Goal: Task Accomplishment & Management: Use online tool/utility

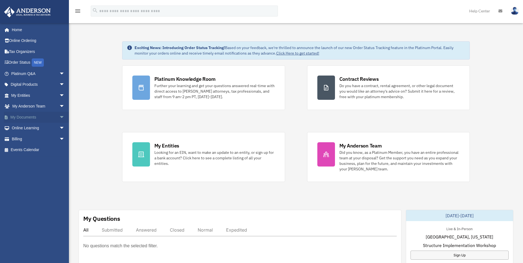
click at [29, 116] on link "My Documents arrow_drop_down" at bounding box center [38, 117] width 69 height 11
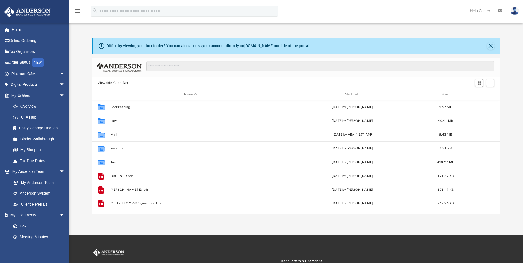
scroll to position [121, 405]
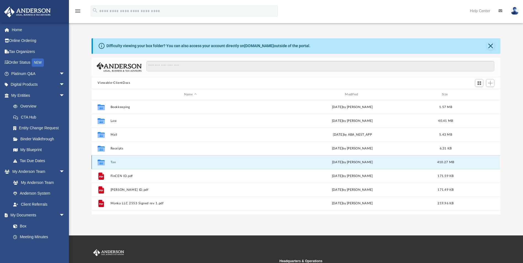
click at [113, 160] on button "Tax" at bounding box center [191, 162] width 160 height 4
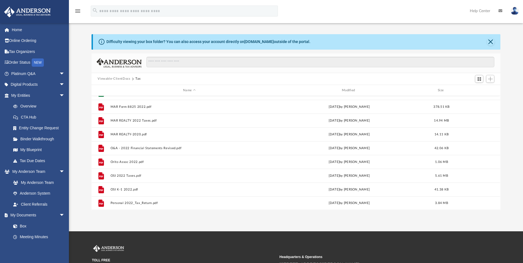
scroll to position [0, 0]
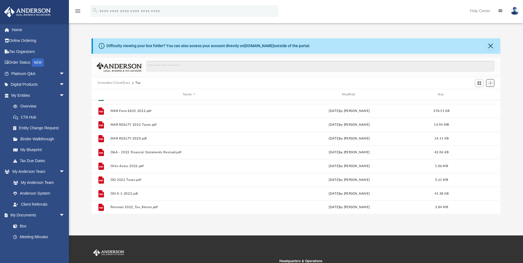
click at [492, 84] on span "Add" at bounding box center [490, 83] width 5 height 5
click at [474, 94] on li "Upload" at bounding box center [482, 94] width 18 height 6
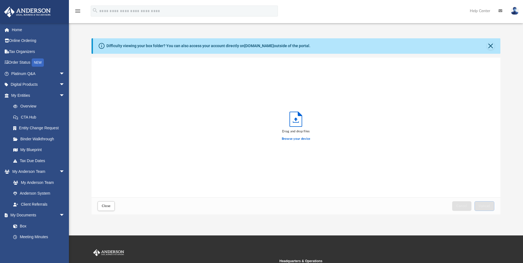
scroll to position [136, 405]
click at [303, 140] on label "Browse your device" at bounding box center [296, 138] width 29 height 5
click at [0, 0] on input "Browse your device" at bounding box center [0, 0] width 0 height 0
click at [485, 204] on span "Upload" at bounding box center [484, 205] width 12 height 3
